Goal: Check status

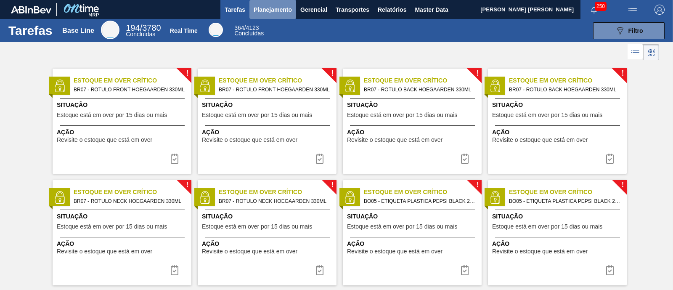
click at [272, 12] on span "Planejamento" at bounding box center [273, 10] width 38 height 10
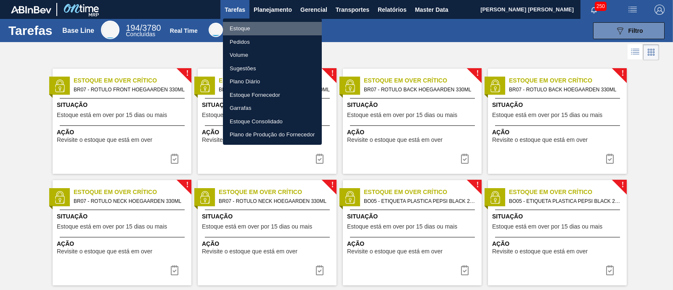
click at [260, 29] on li "Estoque" at bounding box center [272, 28] width 99 height 13
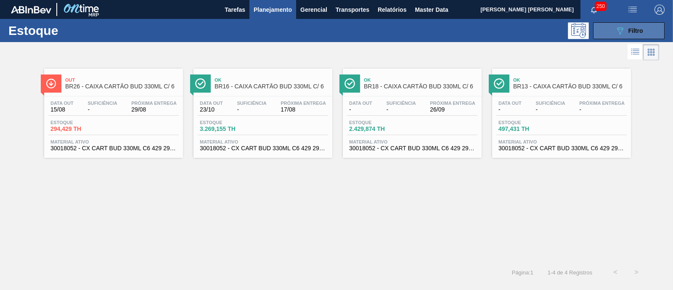
click at [642, 26] on div "089F7B8B-B2A5-4AFE-B5C0-19BA573D28AC Filtro" at bounding box center [629, 31] width 28 height 10
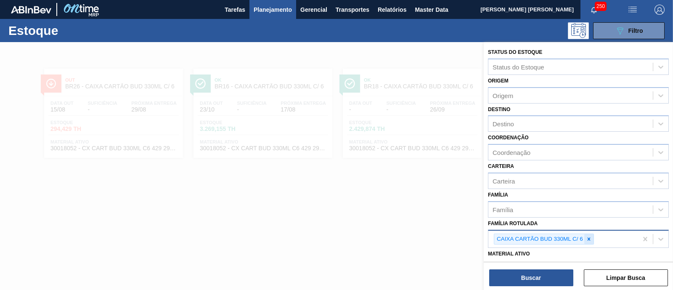
click at [590, 236] on icon at bounding box center [589, 239] width 6 height 6
type Rotulada "filme bud"
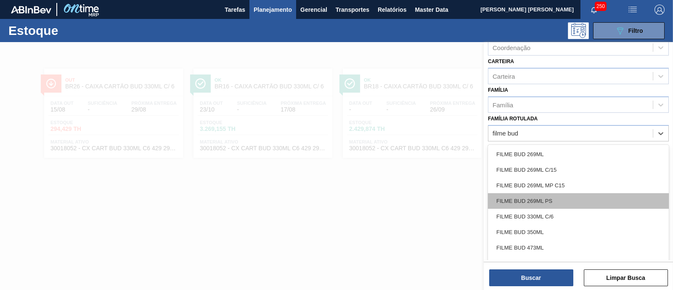
scroll to position [33, 0]
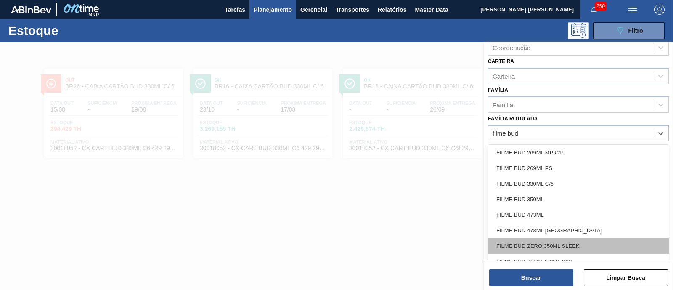
click at [598, 243] on div "FILME BUD ZERO 350ML SLEEK" at bounding box center [578, 246] width 181 height 16
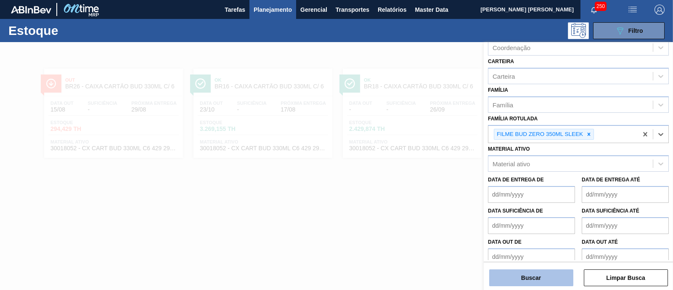
click at [561, 279] on button "Buscar" at bounding box center [531, 277] width 84 height 17
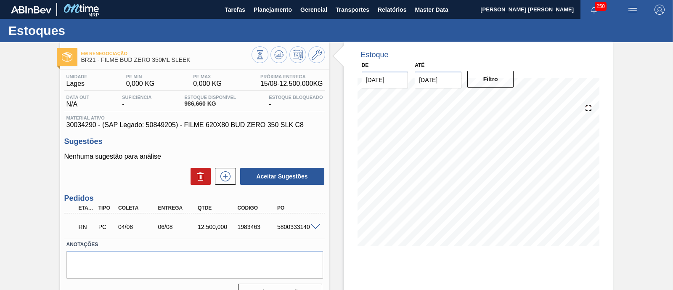
click at [311, 228] on span at bounding box center [315, 227] width 10 height 6
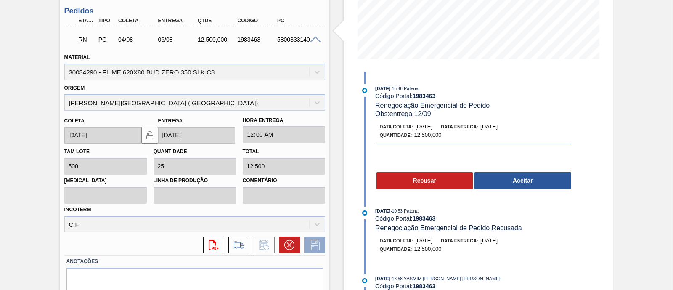
scroll to position [210, 0]
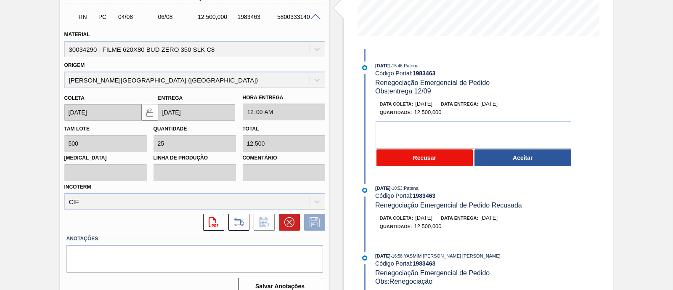
click at [415, 164] on button "Recusar" at bounding box center [424, 157] width 97 height 17
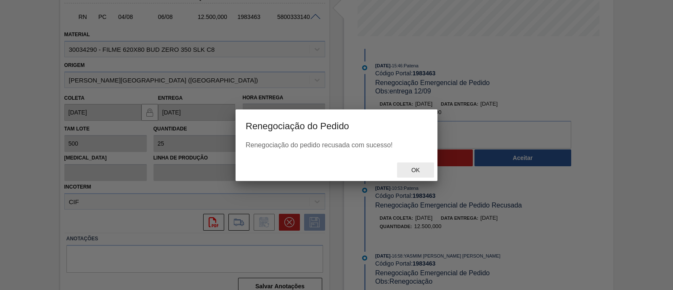
click at [415, 171] on span "Ok" at bounding box center [416, 170] width 22 height 7
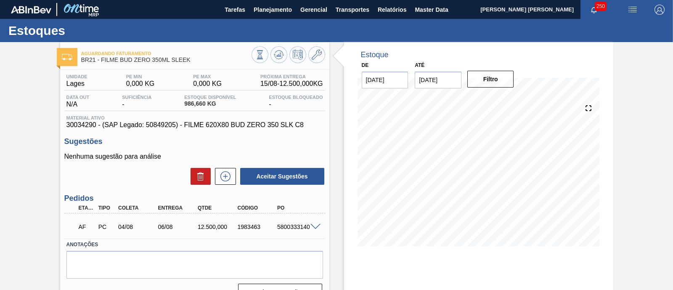
click at [318, 226] on span at bounding box center [315, 227] width 10 height 6
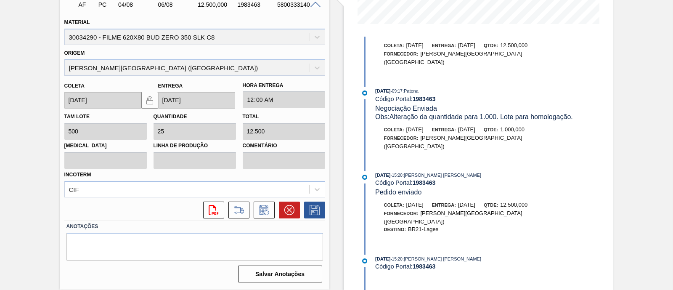
scroll to position [847, 0]
